Goal: Transaction & Acquisition: Subscribe to service/newsletter

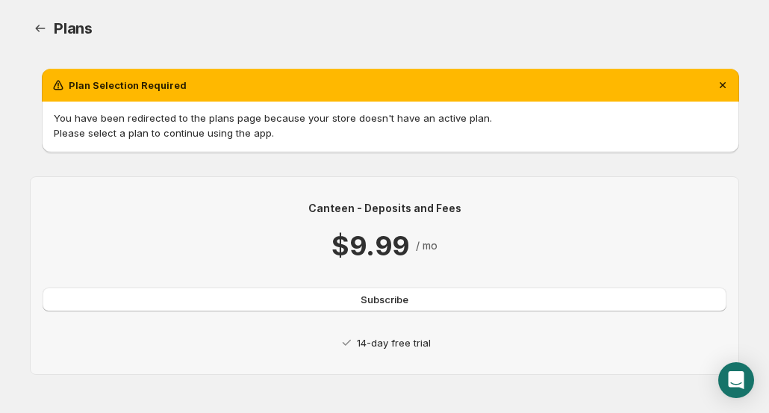
scroll to position [9, 0]
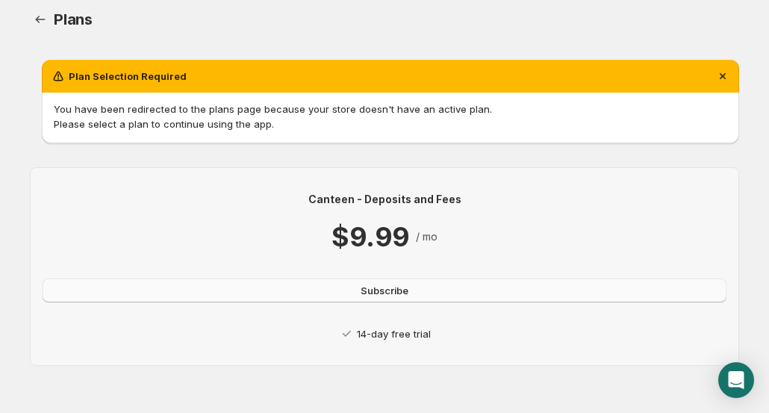
click at [399, 287] on span "Subscribe" at bounding box center [384, 290] width 48 height 15
